Goal: Task Accomplishment & Management: Use online tool/utility

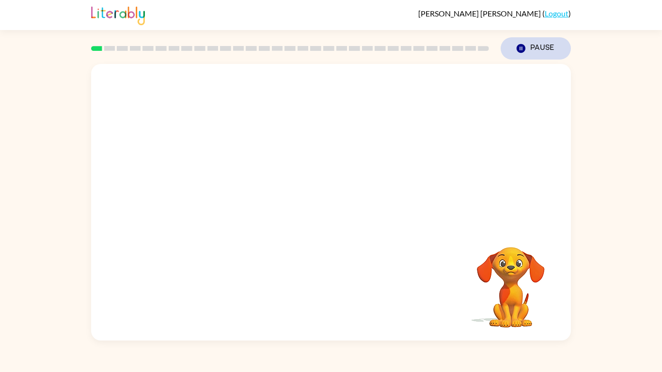
click at [530, 50] on button "Pause Pause" at bounding box center [536, 48] width 70 height 22
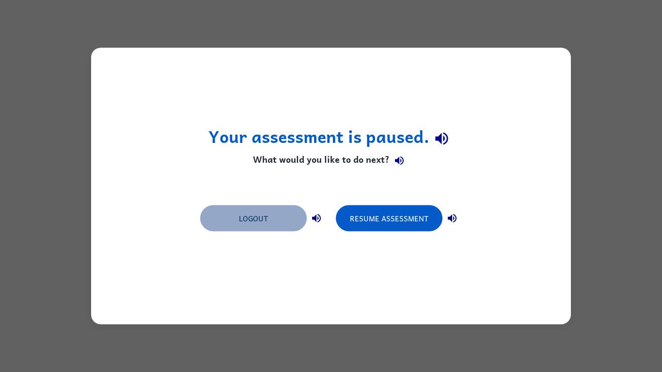
click at [284, 226] on button "Logout" at bounding box center [253, 219] width 107 height 26
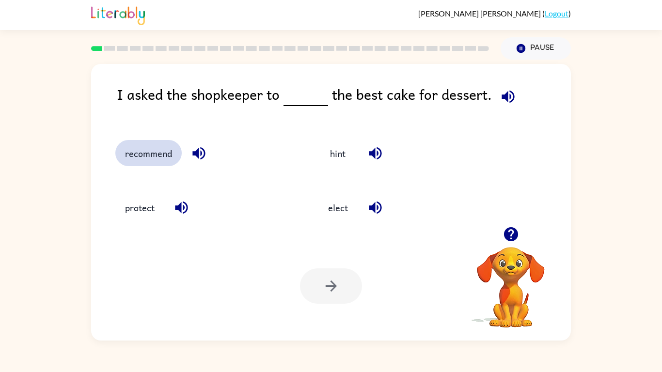
click at [150, 147] on button "recommend" at bounding box center [148, 153] width 66 height 26
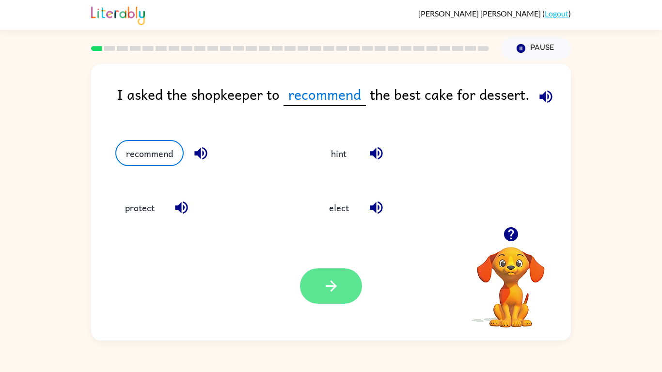
click at [328, 286] on icon "button" at bounding box center [330, 286] width 11 height 11
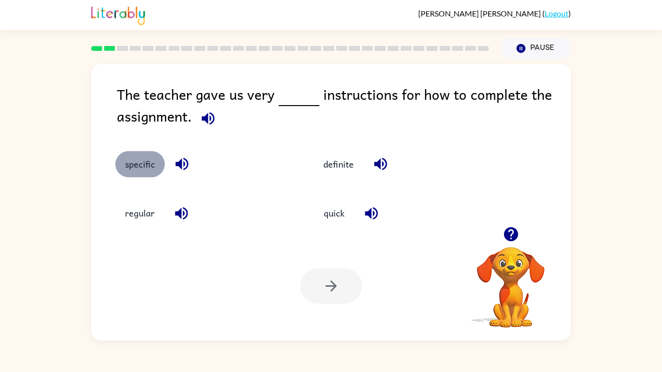
click at [146, 170] on button "specific" at bounding box center [139, 164] width 49 height 26
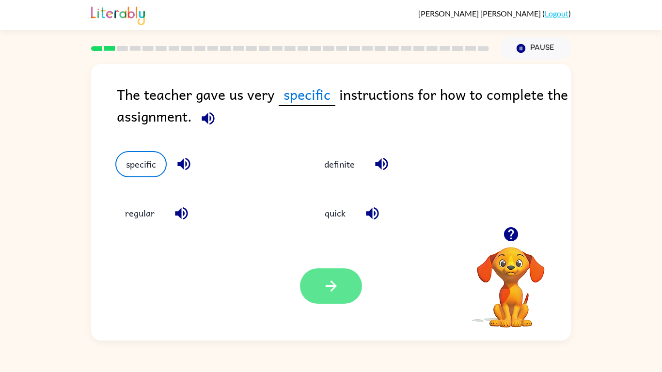
click at [333, 269] on button "button" at bounding box center [331, 286] width 62 height 35
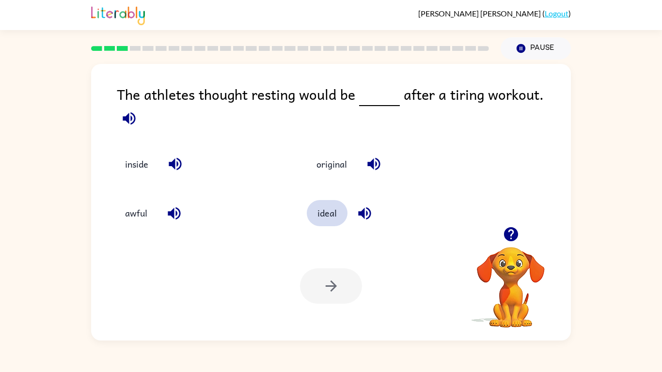
click at [320, 213] on button "ideal" at bounding box center [327, 213] width 41 height 26
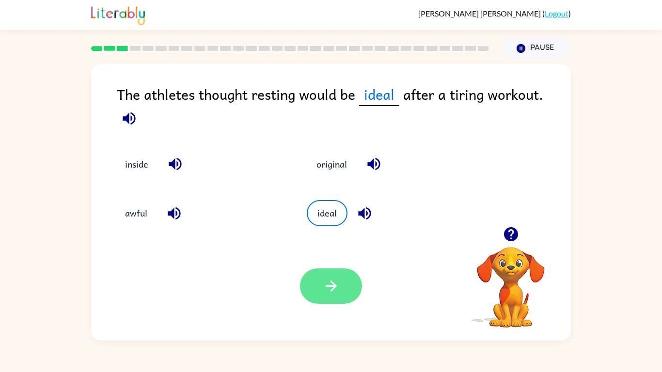
click at [318, 280] on button "button" at bounding box center [331, 286] width 62 height 35
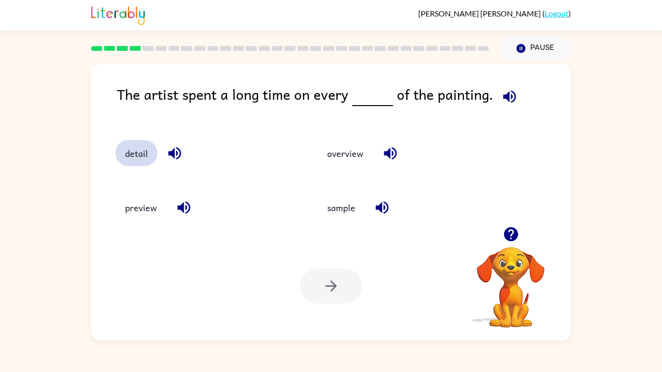
click at [151, 157] on button "detail" at bounding box center [136, 153] width 42 height 26
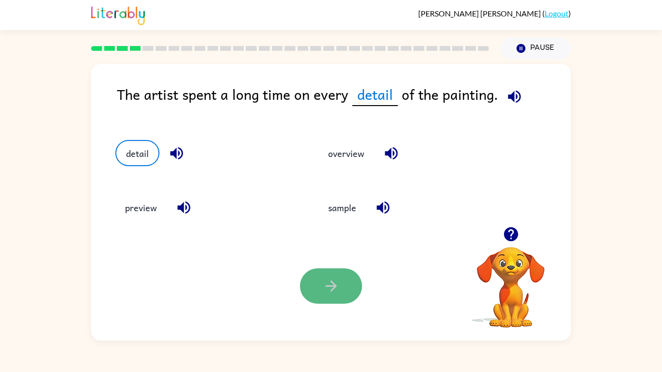
click at [326, 285] on icon "button" at bounding box center [331, 286] width 17 height 17
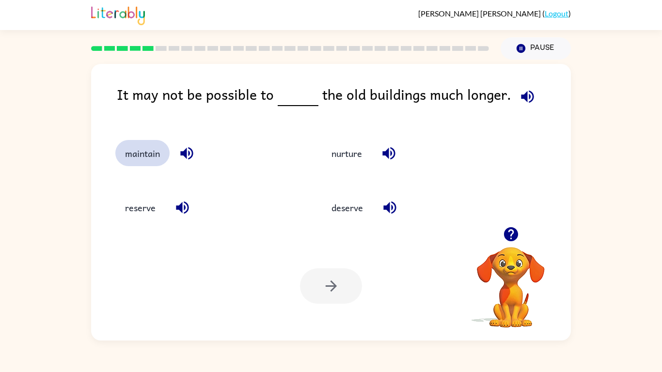
click at [153, 163] on button "maintain" at bounding box center [142, 153] width 54 height 26
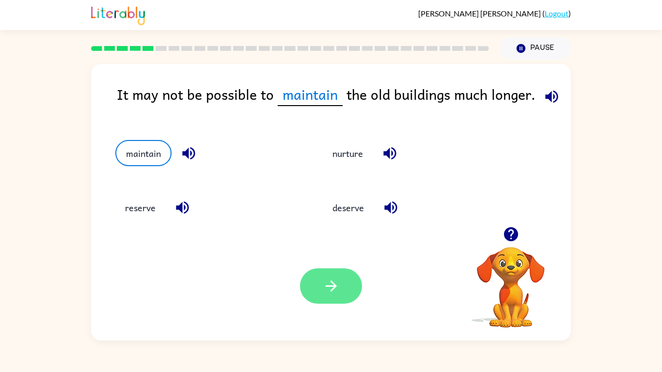
click at [348, 304] on button "button" at bounding box center [331, 286] width 62 height 35
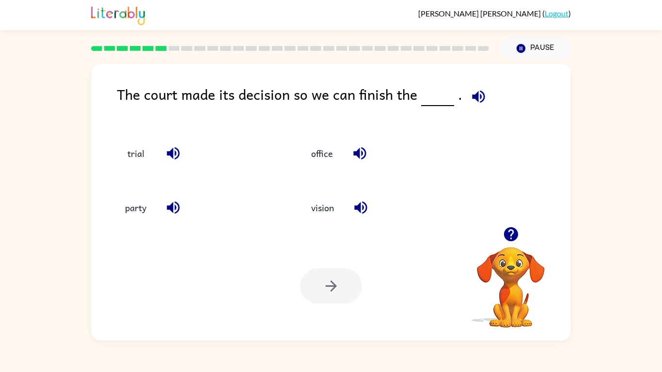
click at [552, 17] on link "Logout" at bounding box center [557, 13] width 24 height 9
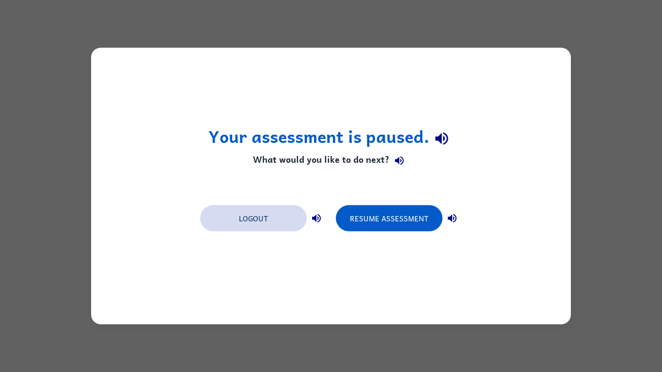
click at [271, 224] on button "Logout" at bounding box center [253, 219] width 107 height 26
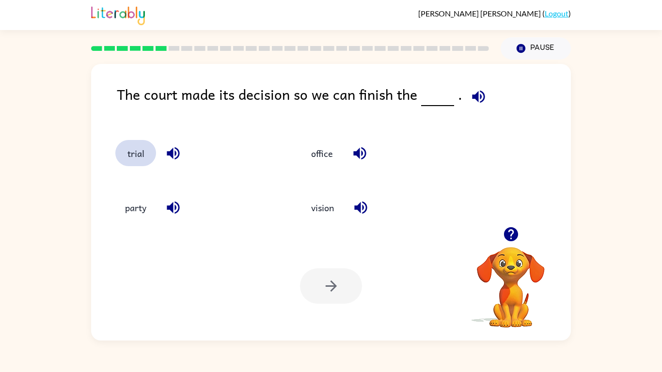
click at [143, 157] on button "trial" at bounding box center [135, 153] width 41 height 26
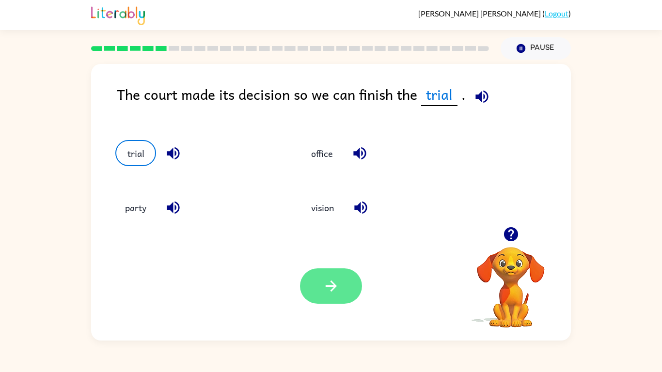
click at [339, 299] on button "button" at bounding box center [331, 286] width 62 height 35
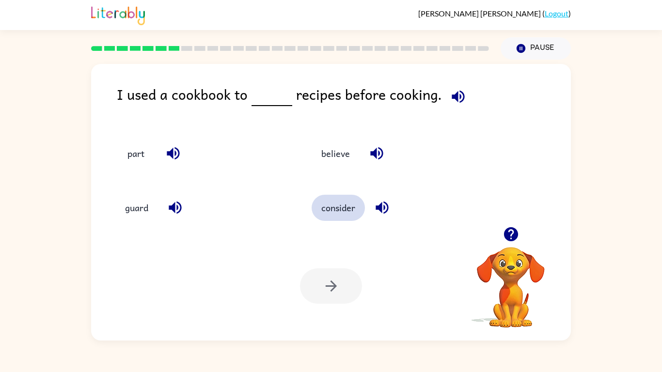
click at [328, 220] on button "consider" at bounding box center [338, 208] width 53 height 26
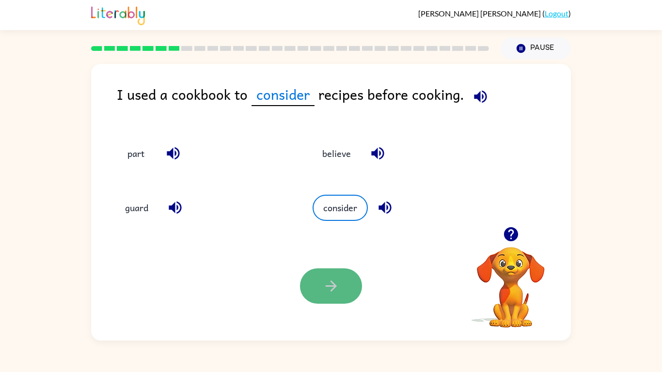
click at [324, 269] on button "button" at bounding box center [331, 286] width 62 height 35
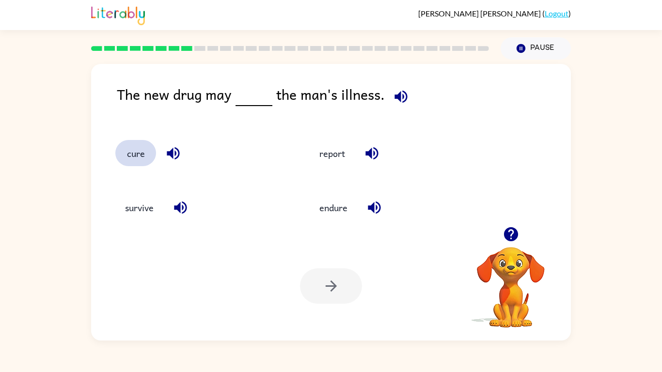
click at [144, 150] on button "cure" at bounding box center [135, 153] width 41 height 26
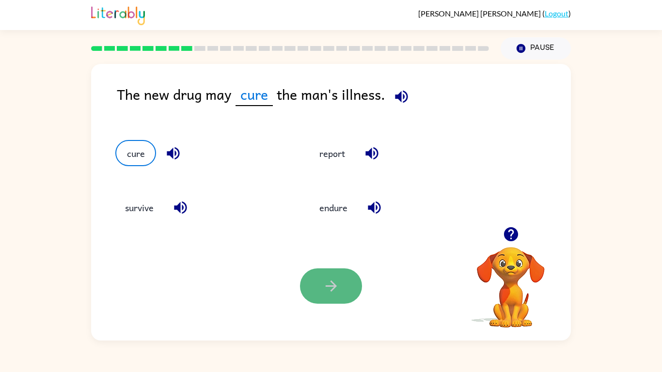
click at [330, 285] on icon "button" at bounding box center [331, 286] width 17 height 17
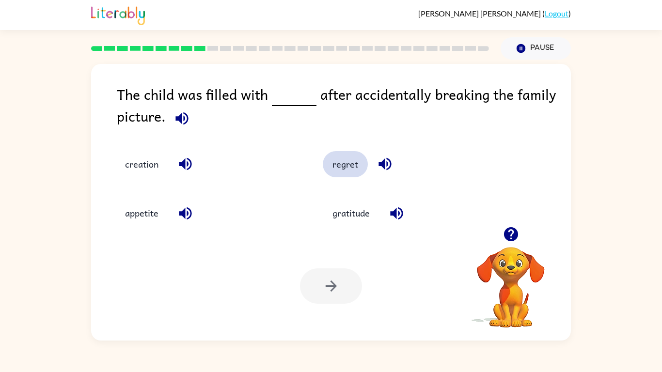
click at [351, 168] on button "regret" at bounding box center [345, 164] width 45 height 26
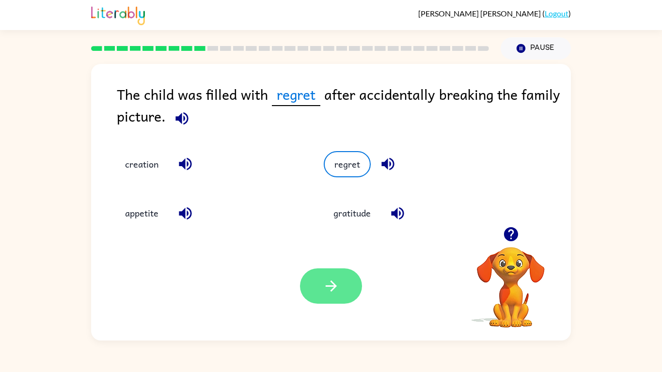
click at [321, 295] on button "button" at bounding box center [331, 286] width 62 height 35
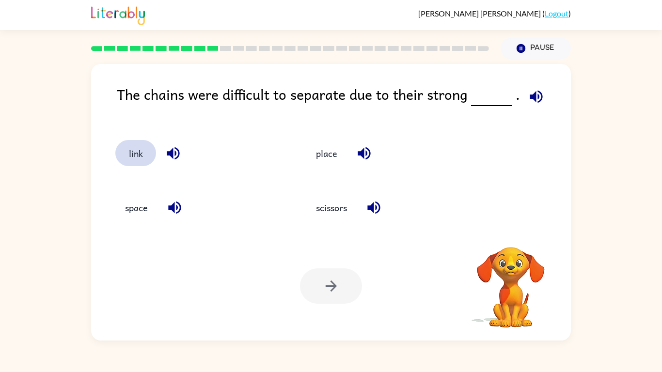
click at [147, 155] on button "link" at bounding box center [135, 153] width 41 height 26
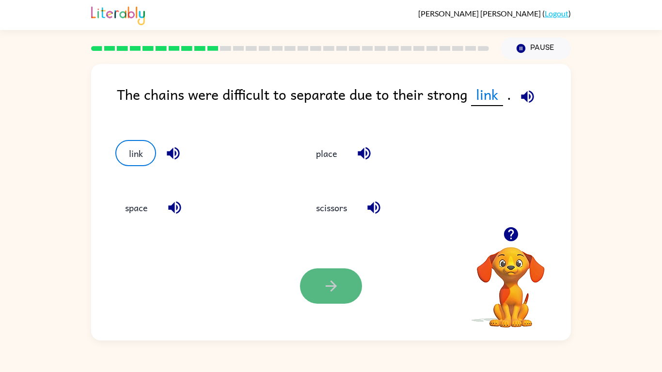
click at [342, 288] on button "button" at bounding box center [331, 286] width 62 height 35
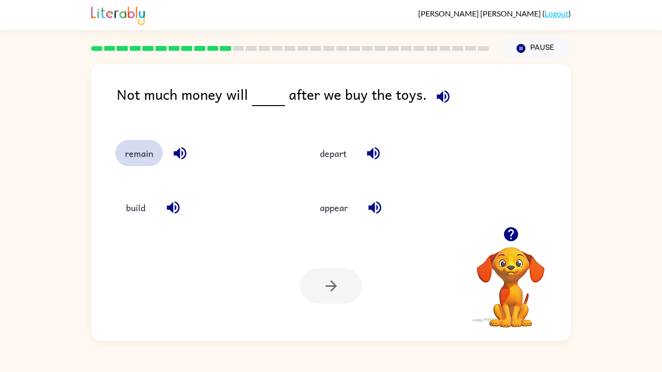
click at [148, 163] on button "remain" at bounding box center [139, 153] width 48 height 26
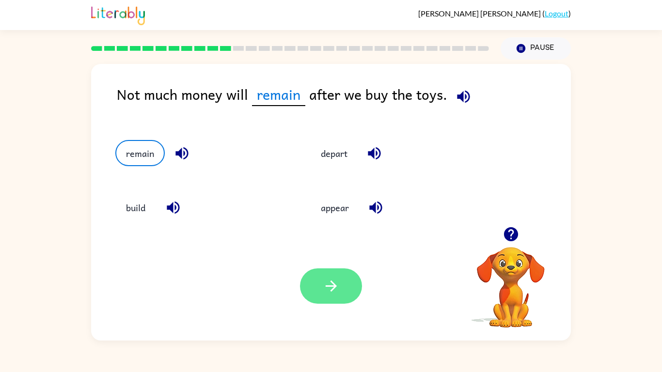
click at [337, 296] on button "button" at bounding box center [331, 286] width 62 height 35
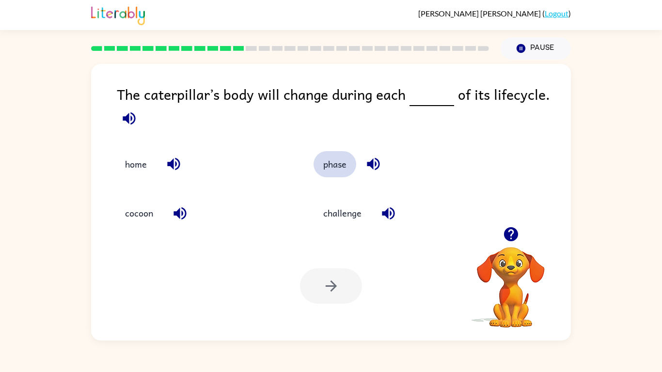
click at [337, 163] on button "phase" at bounding box center [335, 164] width 43 height 26
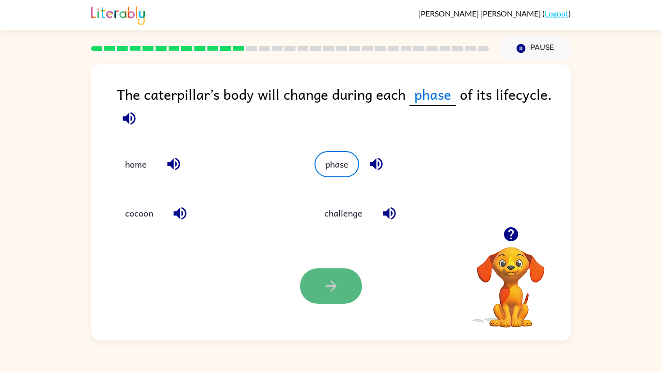
click at [333, 281] on icon "button" at bounding box center [331, 286] width 17 height 17
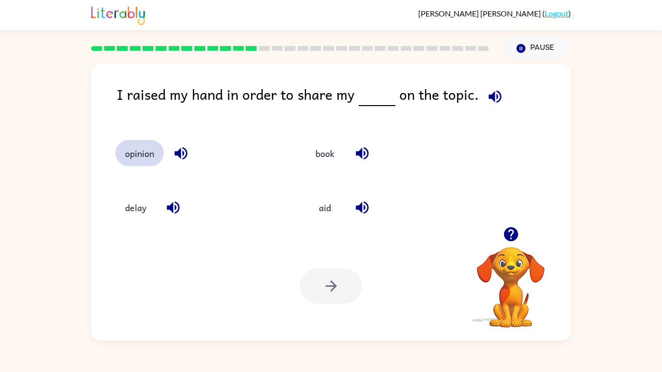
click at [127, 152] on button "opinion" at bounding box center [139, 153] width 48 height 26
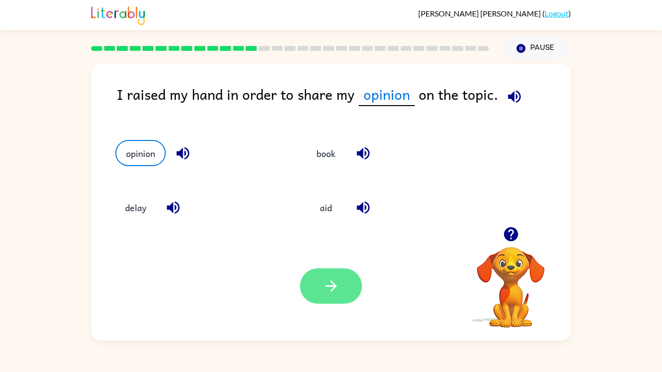
click at [313, 283] on button "button" at bounding box center [331, 286] width 62 height 35
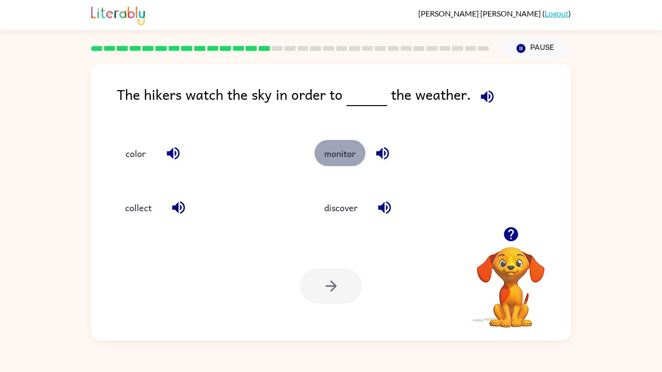
click at [342, 157] on button "monitor" at bounding box center [340, 153] width 51 height 26
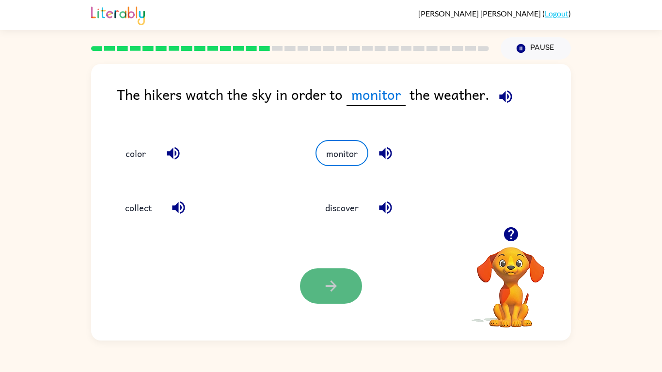
click at [323, 281] on icon "button" at bounding box center [331, 286] width 17 height 17
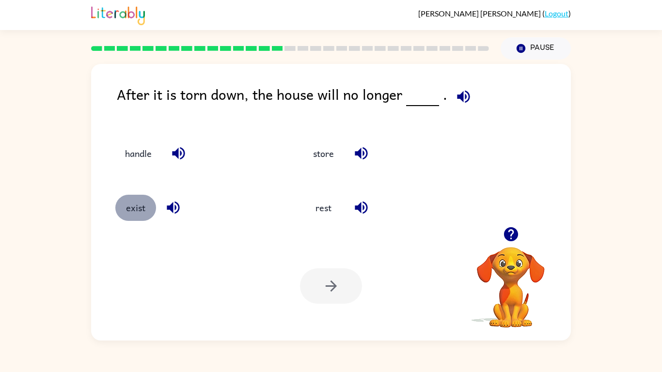
click at [142, 201] on button "exist" at bounding box center [135, 208] width 41 height 26
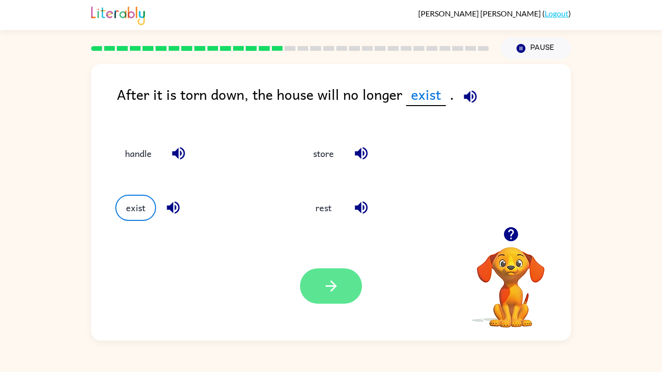
click at [322, 270] on button "button" at bounding box center [331, 286] width 62 height 35
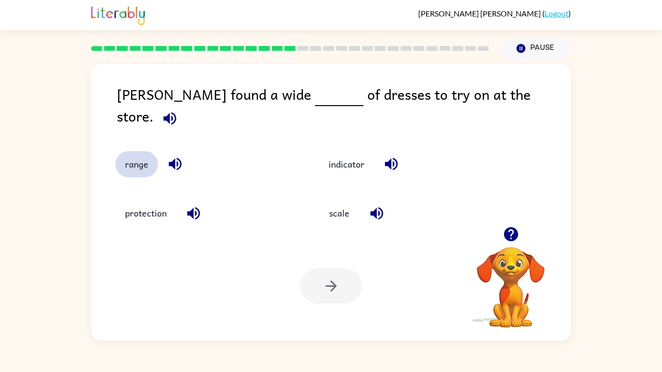
click at [140, 161] on button "range" at bounding box center [136, 164] width 43 height 26
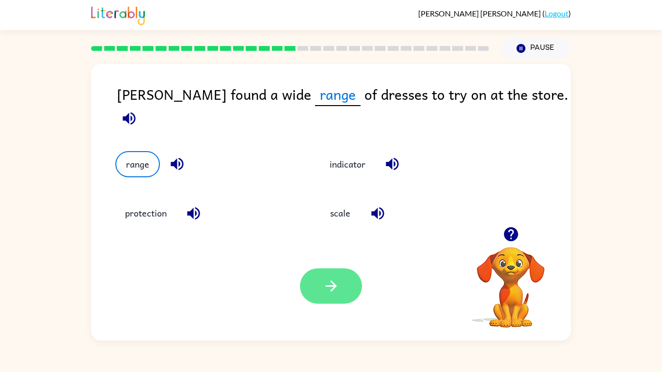
click at [313, 298] on button "button" at bounding box center [331, 286] width 62 height 35
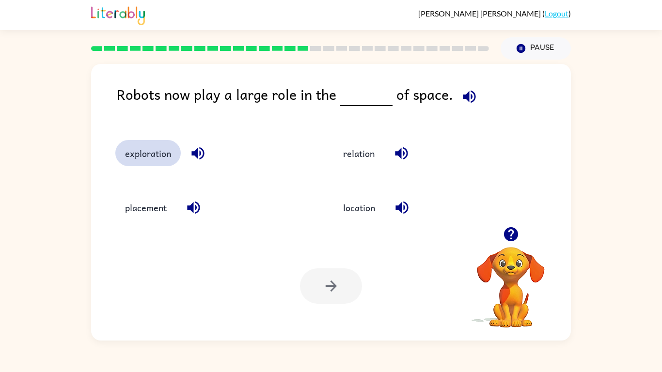
click at [172, 157] on button "exploration" at bounding box center [147, 153] width 65 height 26
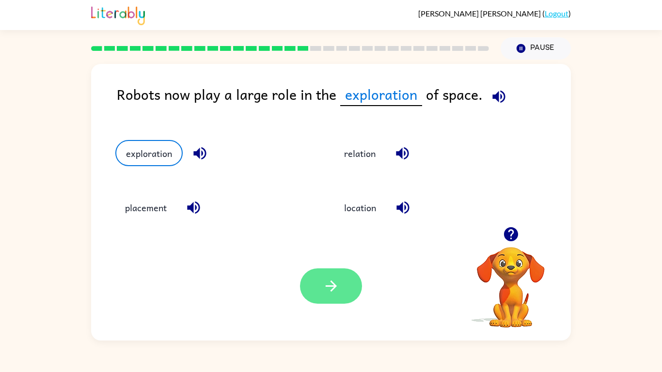
click at [354, 290] on button "button" at bounding box center [331, 286] width 62 height 35
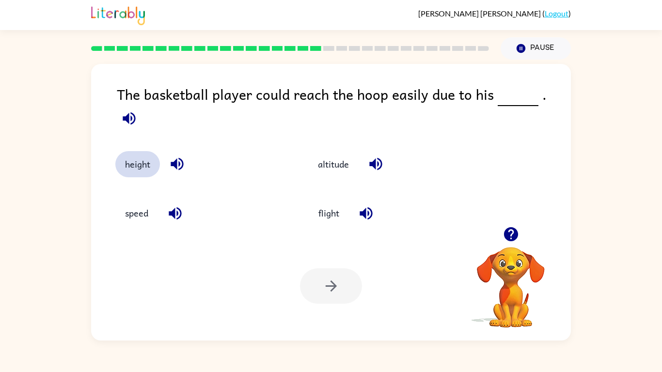
click at [145, 151] on button "height" at bounding box center [137, 164] width 45 height 26
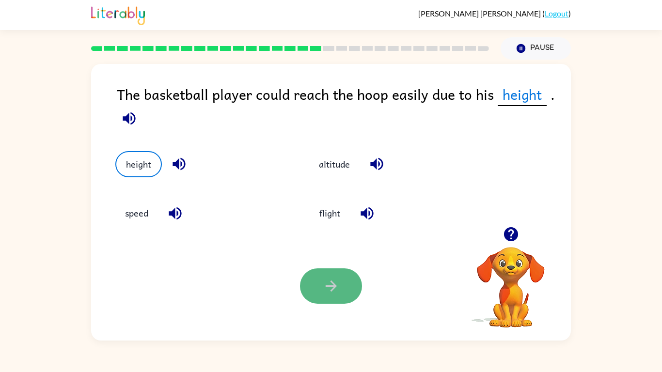
click at [332, 280] on icon "button" at bounding box center [331, 286] width 17 height 17
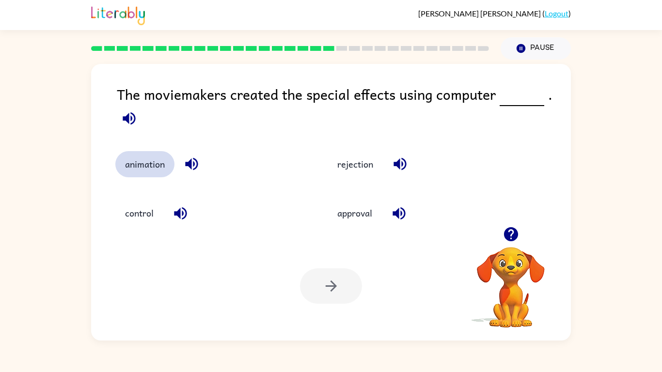
click at [126, 163] on button "animation" at bounding box center [144, 164] width 59 height 26
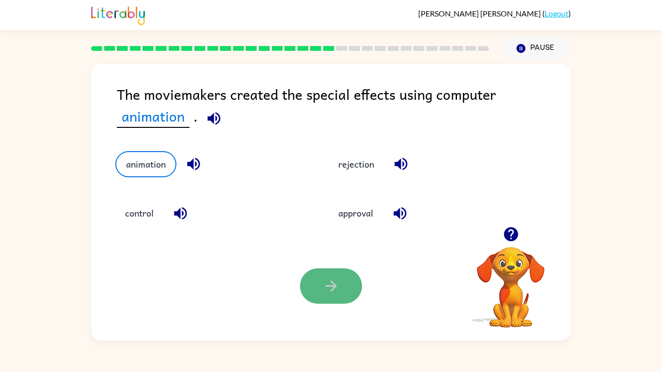
click at [322, 286] on button "button" at bounding box center [331, 286] width 62 height 35
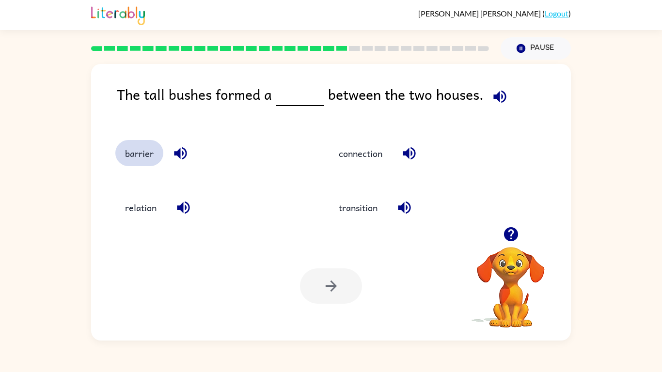
click at [156, 162] on button "barrier" at bounding box center [139, 153] width 48 height 26
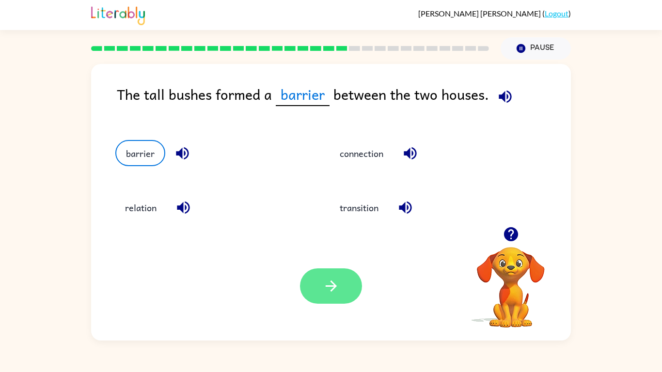
click at [320, 283] on button "button" at bounding box center [331, 286] width 62 height 35
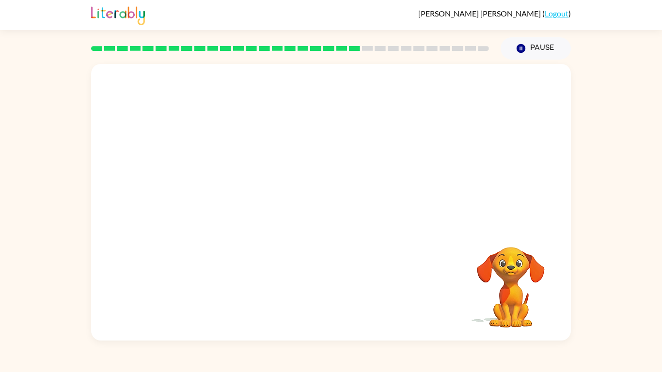
click at [332, 243] on div "Your browser must support playing .mp4 files to use Literably. Please try using…" at bounding box center [331, 202] width 480 height 277
click at [236, 198] on video "Your browser must support playing .mp4 files to use Literably. Please try using…" at bounding box center [331, 145] width 480 height 163
click at [242, 196] on video "Your browser must support playing .mp4 files to use Literably. Please try using…" at bounding box center [331, 145] width 480 height 163
click at [247, 202] on video "Your browser must support playing .mp4 files to use Literably. Please try using…" at bounding box center [331, 145] width 480 height 163
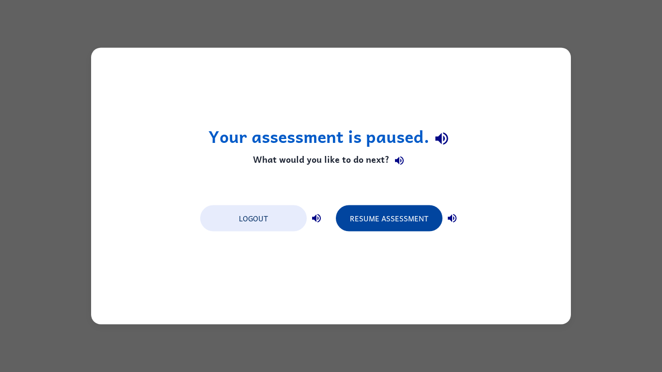
click at [363, 226] on button "Resume Assessment" at bounding box center [389, 219] width 107 height 26
click at [371, 219] on button "Resume Assessment" at bounding box center [389, 219] width 107 height 26
click at [386, 226] on button "Resume Assessment" at bounding box center [389, 219] width 107 height 26
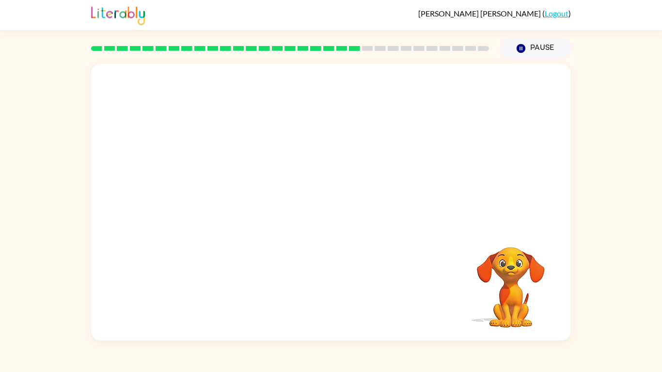
click at [201, 160] on video "Your browser must support playing .mp4 files to use Literably. Please try using…" at bounding box center [331, 145] width 480 height 163
click at [250, 201] on video "Your browser must support playing .mp4 files to use Literably. Please try using…" at bounding box center [331, 145] width 480 height 163
click at [330, 209] on icon "button" at bounding box center [331, 207] width 17 height 17
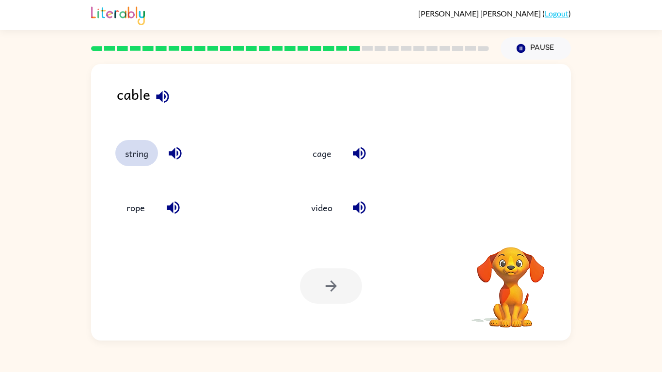
click at [134, 161] on button "string" at bounding box center [136, 153] width 43 height 26
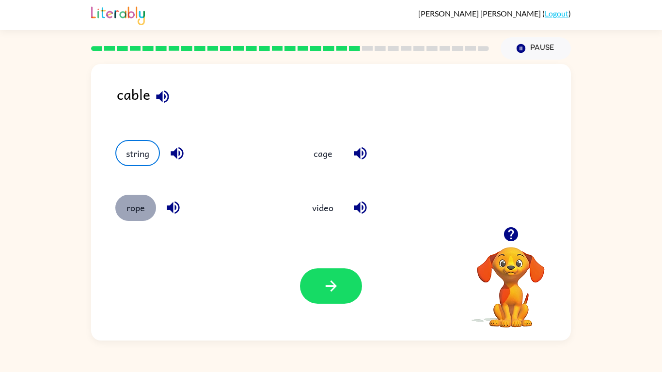
click at [134, 214] on button "rope" at bounding box center [135, 208] width 41 height 26
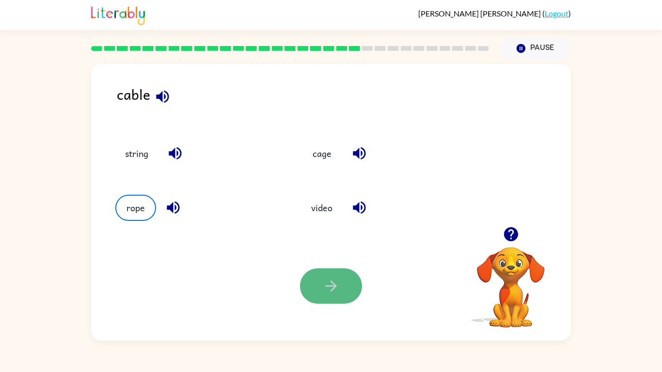
click at [314, 295] on button "button" at bounding box center [331, 286] width 62 height 35
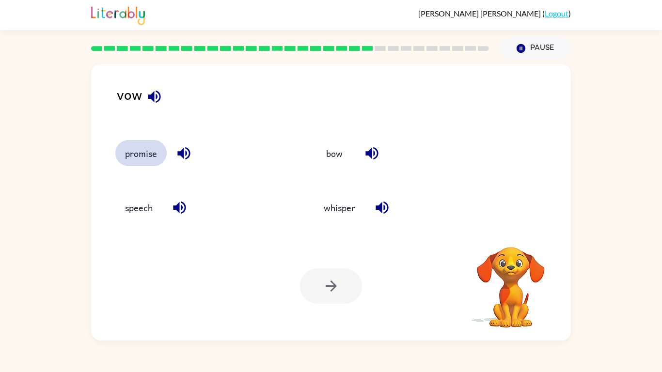
click at [154, 159] on button "promise" at bounding box center [140, 153] width 51 height 26
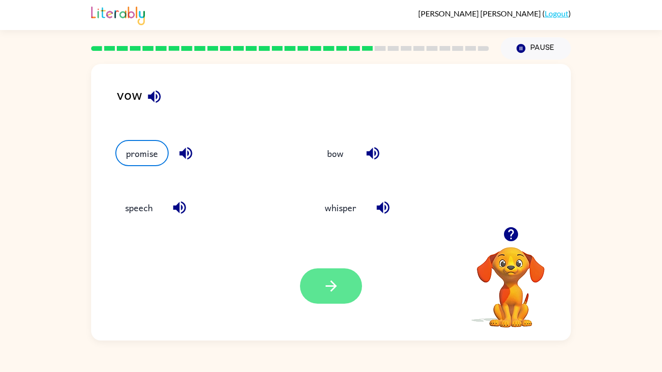
click at [326, 301] on button "button" at bounding box center [331, 286] width 62 height 35
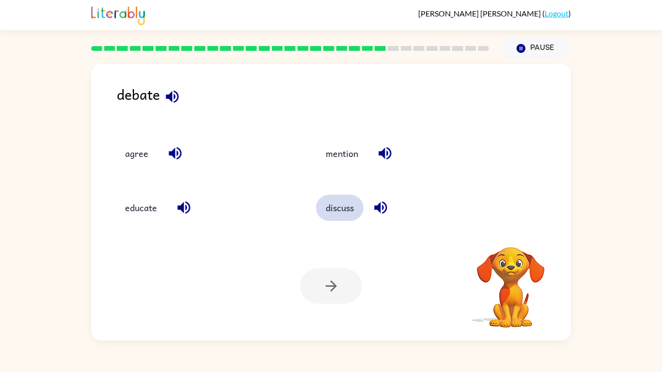
click at [336, 210] on button "discuss" at bounding box center [340, 208] width 48 height 26
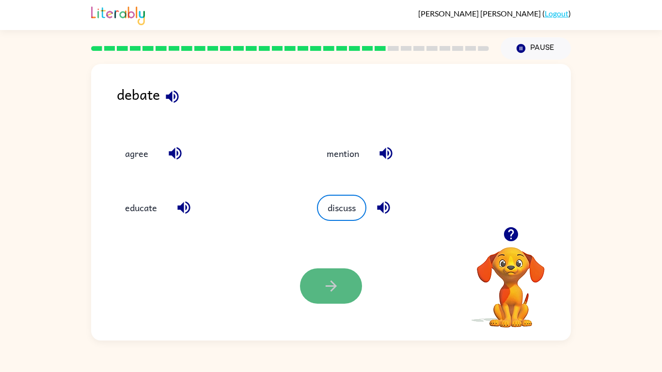
click at [312, 292] on button "button" at bounding box center [331, 286] width 62 height 35
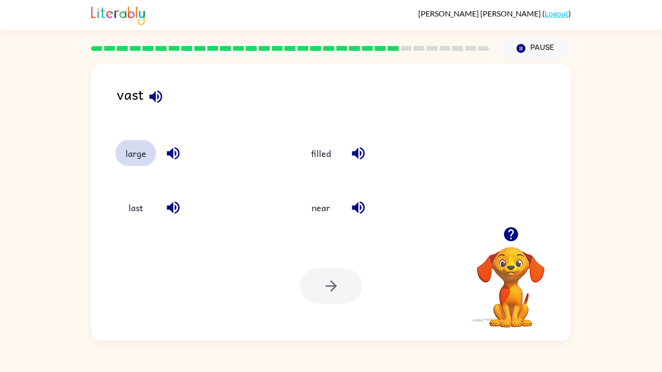
click at [141, 155] on button "large" at bounding box center [135, 153] width 41 height 26
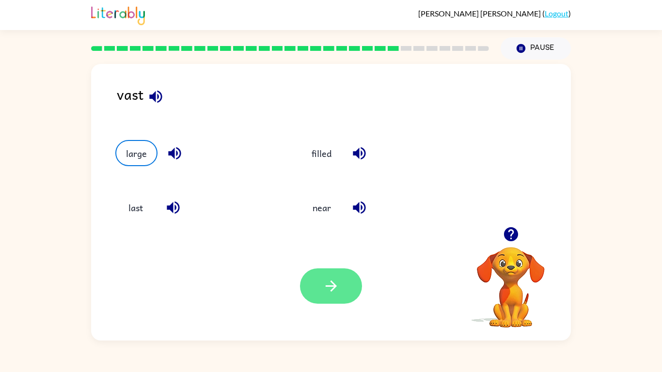
click at [343, 281] on button "button" at bounding box center [331, 286] width 62 height 35
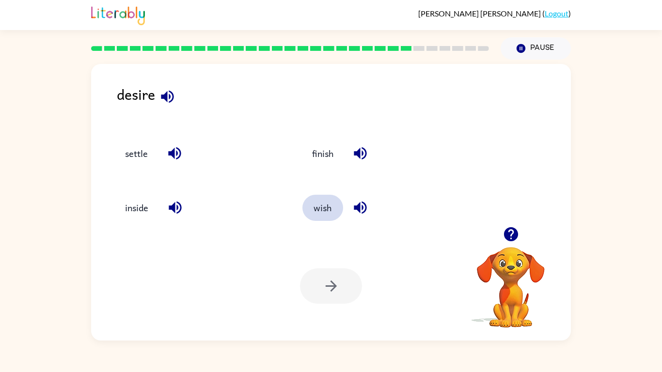
click at [335, 214] on button "wish" at bounding box center [323, 208] width 41 height 26
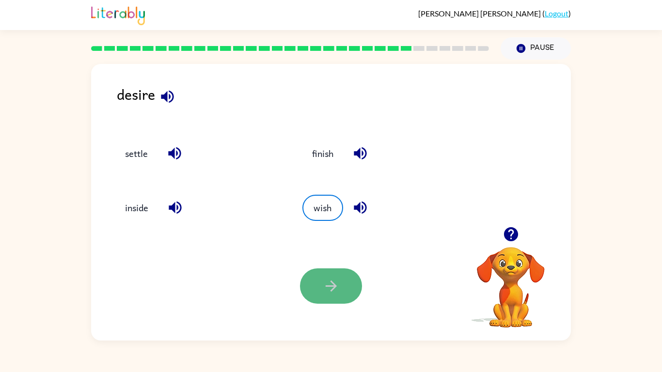
click at [341, 296] on button "button" at bounding box center [331, 286] width 62 height 35
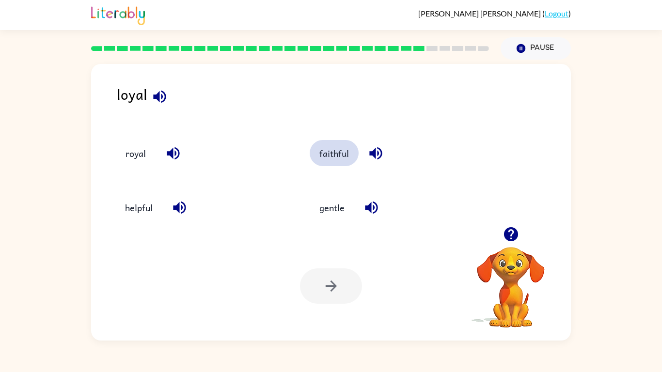
click at [337, 161] on button "faithful" at bounding box center [334, 153] width 49 height 26
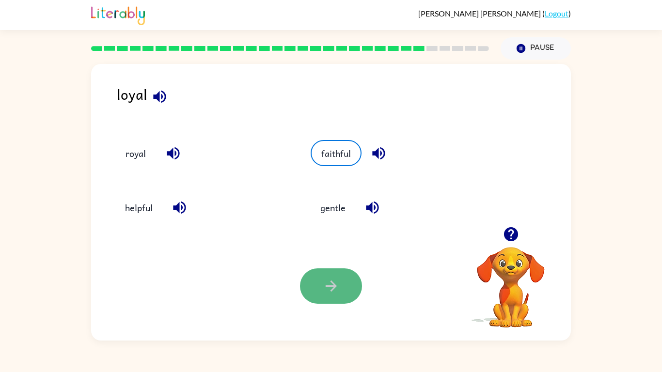
click at [325, 293] on icon "button" at bounding box center [331, 286] width 17 height 17
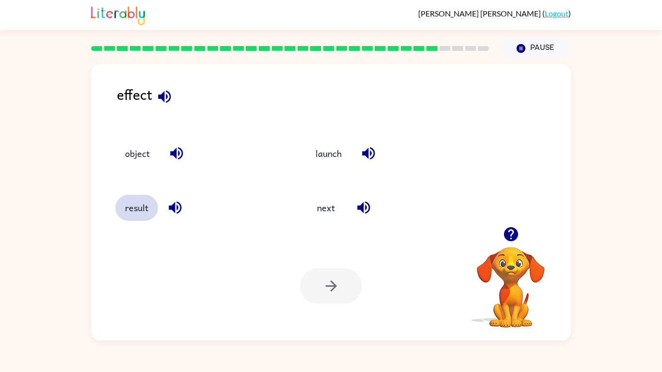
click at [120, 216] on button "result" at bounding box center [136, 208] width 43 height 26
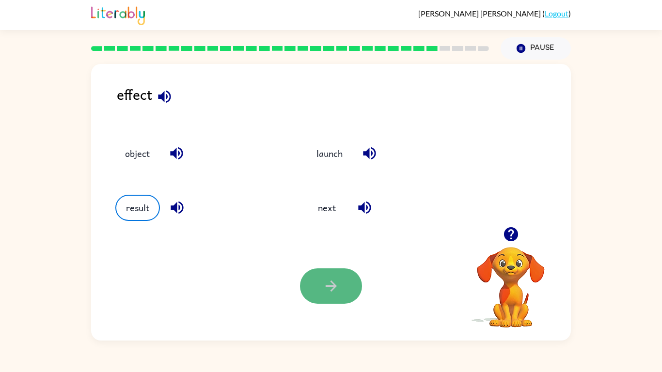
click at [355, 282] on button "button" at bounding box center [331, 286] width 62 height 35
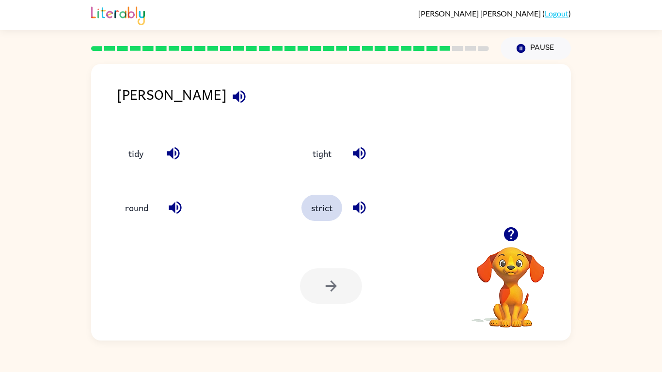
click at [333, 212] on button "strict" at bounding box center [322, 208] width 41 height 26
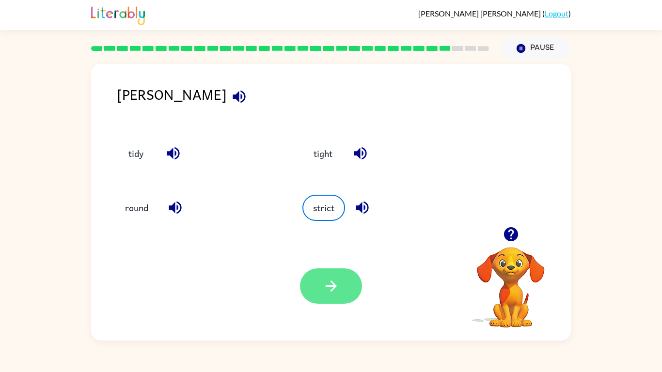
click at [335, 274] on button "button" at bounding box center [331, 286] width 62 height 35
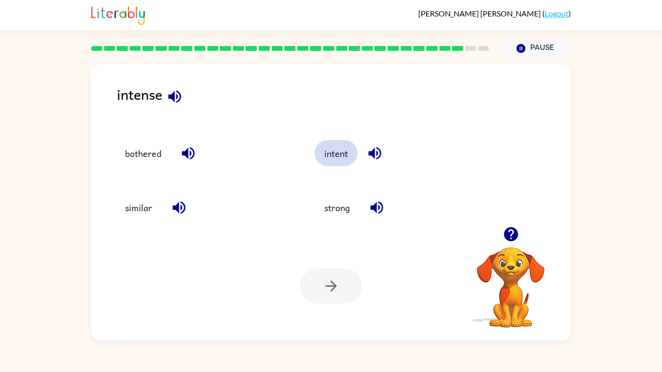
click at [339, 166] on button "intent" at bounding box center [336, 153] width 43 height 26
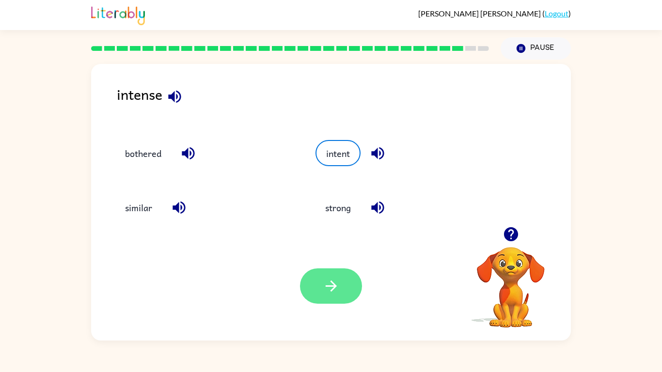
click at [341, 284] on button "button" at bounding box center [331, 286] width 62 height 35
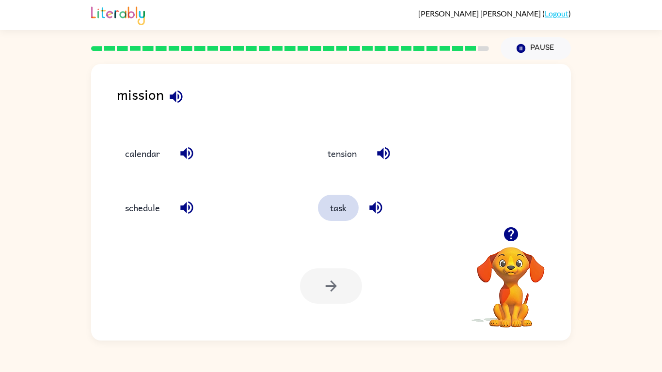
click at [334, 217] on button "task" at bounding box center [338, 208] width 41 height 26
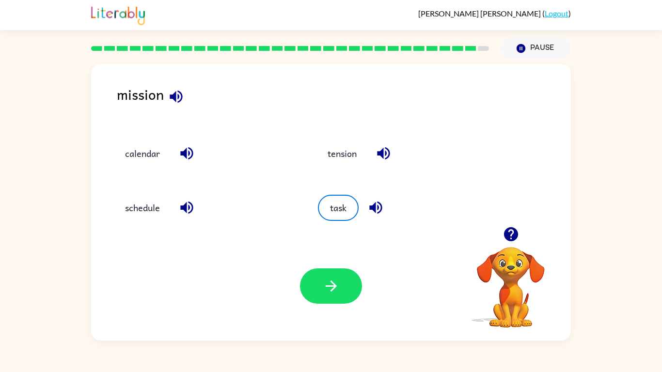
click at [338, 262] on div "Your browser must support playing .mp4 files to use Literably. Please try using…" at bounding box center [331, 286] width 480 height 109
click at [339, 271] on button "button" at bounding box center [331, 286] width 62 height 35
